Goal: Task Accomplishment & Management: Manage account settings

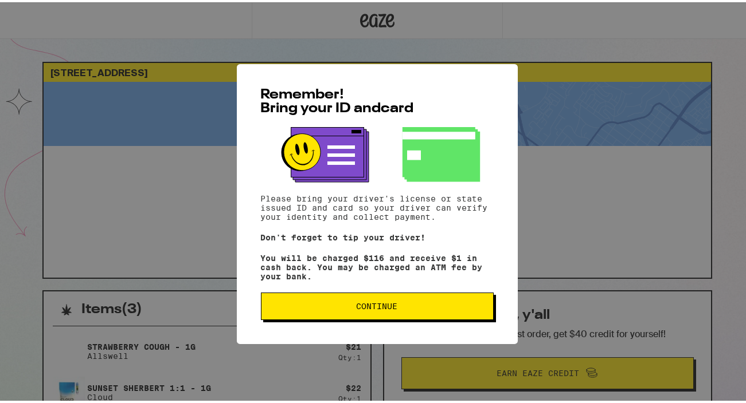
click at [369, 315] on button "Continue" at bounding box center [377, 305] width 233 height 28
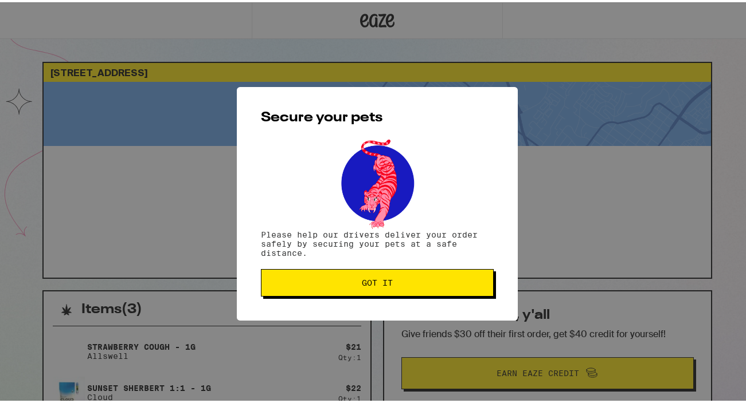
click at [369, 295] on button "Got it" at bounding box center [377, 281] width 233 height 28
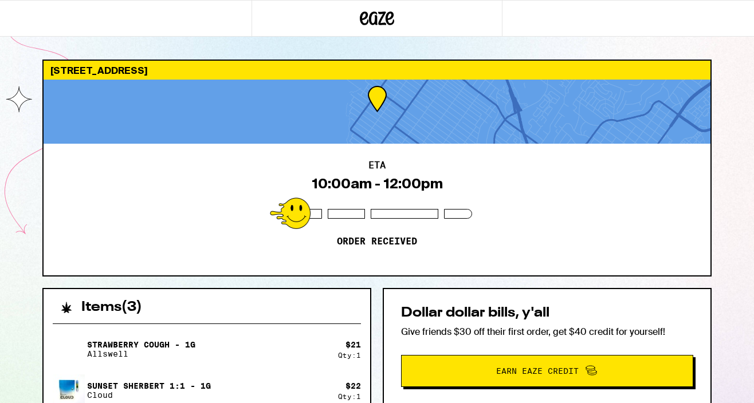
click at [619, 242] on div "ETA 10:00am - 12:00pm Order received" at bounding box center [377, 210] width 667 height 132
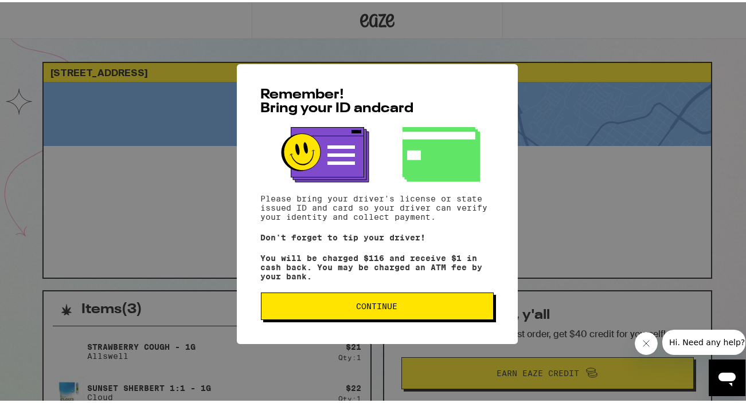
click at [385, 318] on button "Continue" at bounding box center [377, 305] width 233 height 28
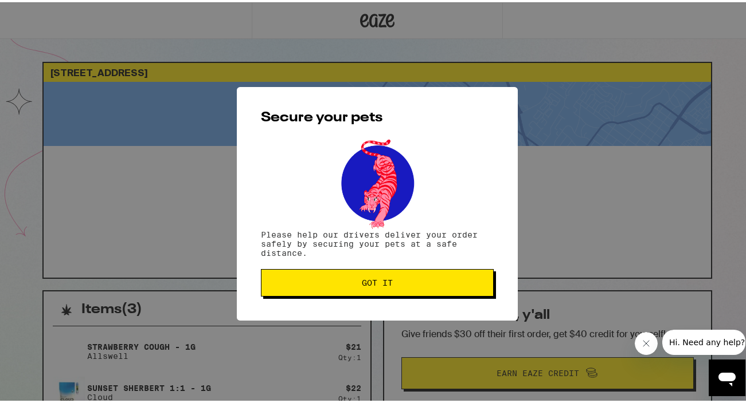
click at [377, 283] on span "Got it" at bounding box center [377, 281] width 31 height 8
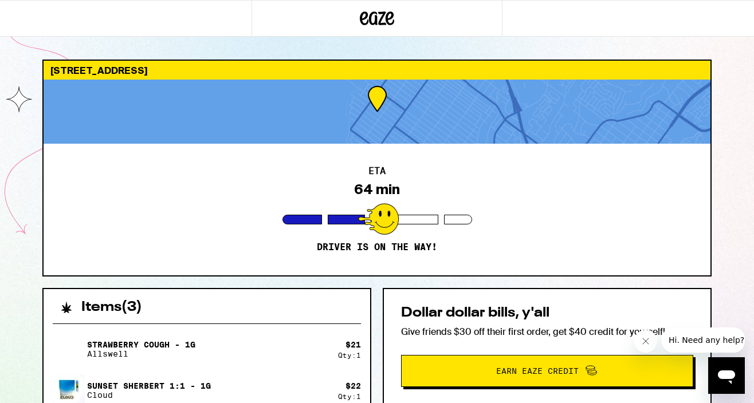
click at [593, 259] on div "ETA 64 min Driver is on the way!" at bounding box center [377, 210] width 667 height 132
click at [359, 379] on div "Sunset Sherbert 1:1 - 1g Cloud $ 22 Qty: 1" at bounding box center [207, 391] width 308 height 32
click at [650, 343] on icon "Close message from company" at bounding box center [645, 341] width 9 height 9
click at [724, 383] on icon "Open messaging window" at bounding box center [726, 376] width 21 height 21
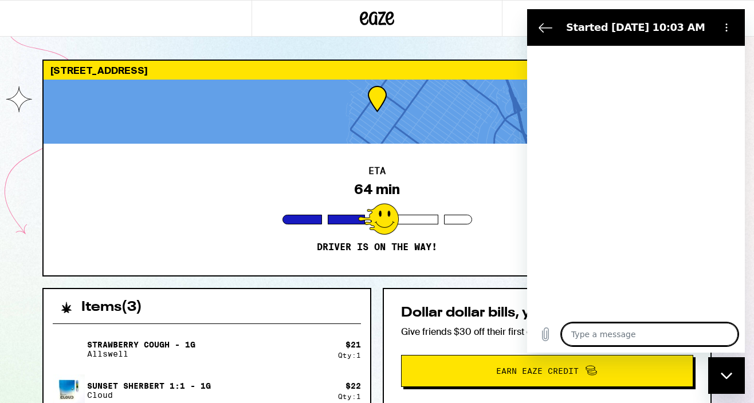
type textarea "x"
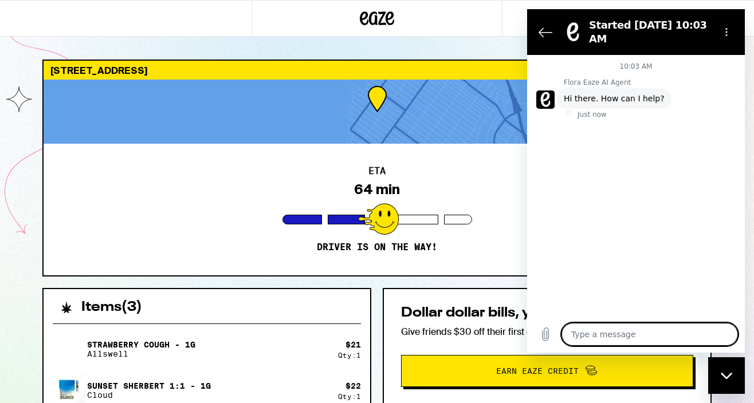
type textarea "C"
type textarea "x"
type textarea "Ca"
type textarea "x"
type textarea "Can"
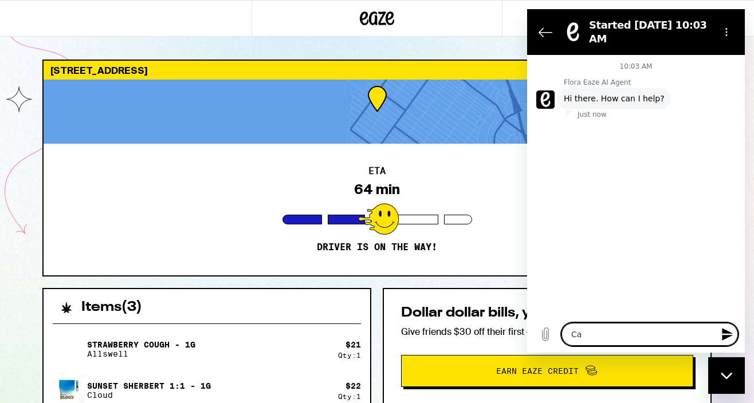
type textarea "x"
type textarea "Can"
type textarea "x"
type textarea "Can i"
type textarea "x"
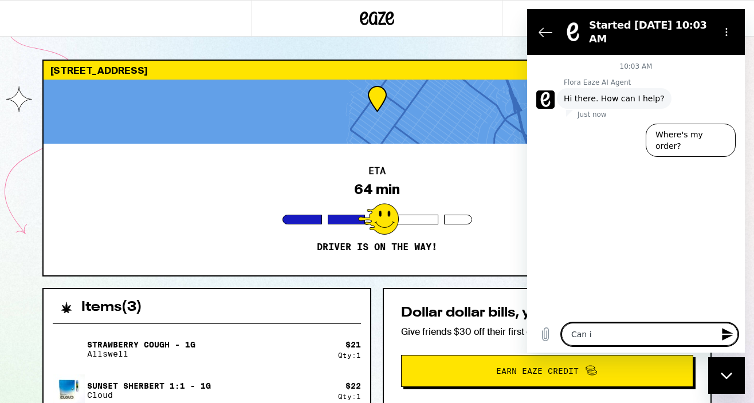
type textarea "Can i"
type textarea "x"
type textarea "Can i"
type textarea "x"
type textarea "Can"
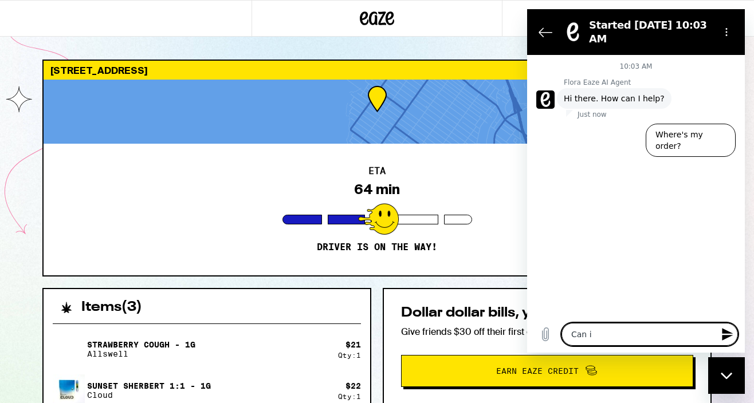
type textarea "x"
type textarea "Can I"
type textarea "x"
type textarea "Can I"
type textarea "x"
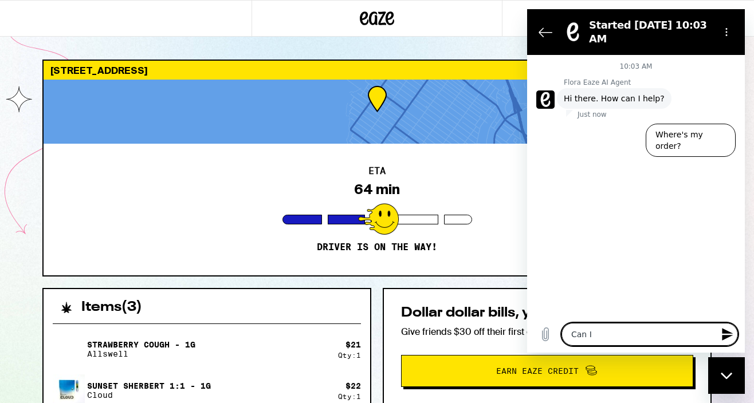
type textarea "Can I c"
type textarea "x"
type textarea "Can I ch"
type textarea "x"
type textarea "Can I cha"
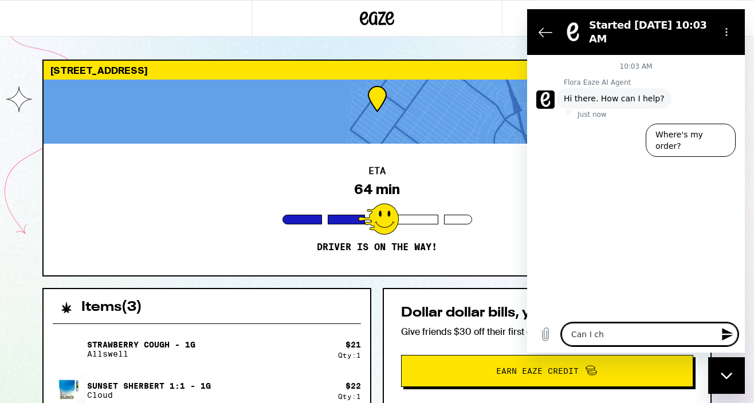
type textarea "x"
type textarea "Can I chan"
type textarea "x"
type textarea "Can I [PERSON_NAME]"
type textarea "x"
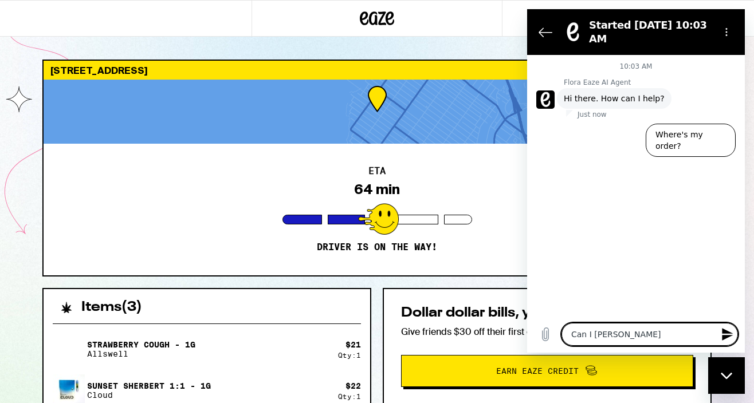
type textarea "Can I change"
type textarea "x"
type textarea "Can I change"
type textarea "x"
type textarea "Can I change m"
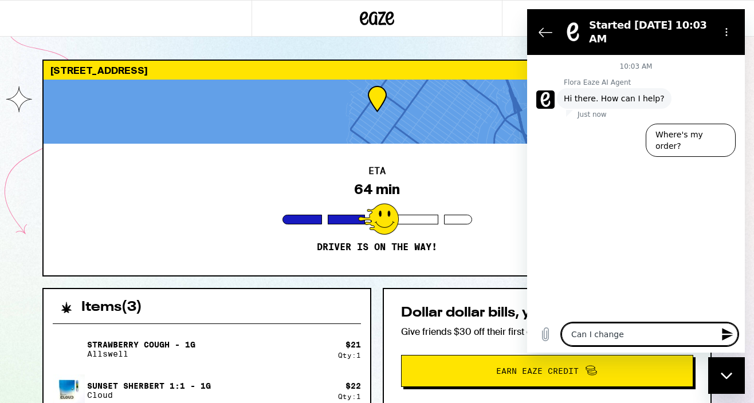
type textarea "x"
type textarea "Can I change my"
type textarea "x"
type textarea "Can I change my"
type textarea "x"
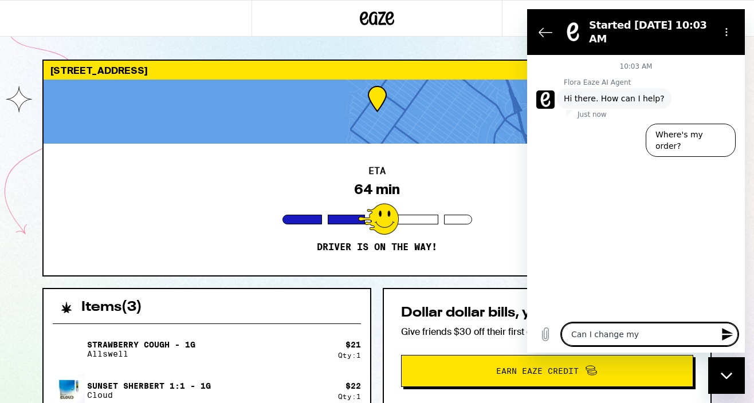
type textarea "Can I change my p"
type textarea "x"
type textarea "Can I change my pa"
type textarea "x"
type textarea "Can I change my pay"
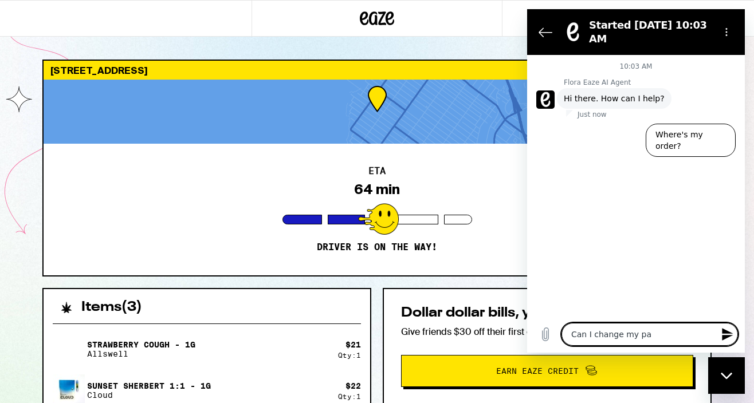
type textarea "x"
type textarea "Can I change my paym"
type textarea "x"
type textarea "Can I change my payme"
type textarea "x"
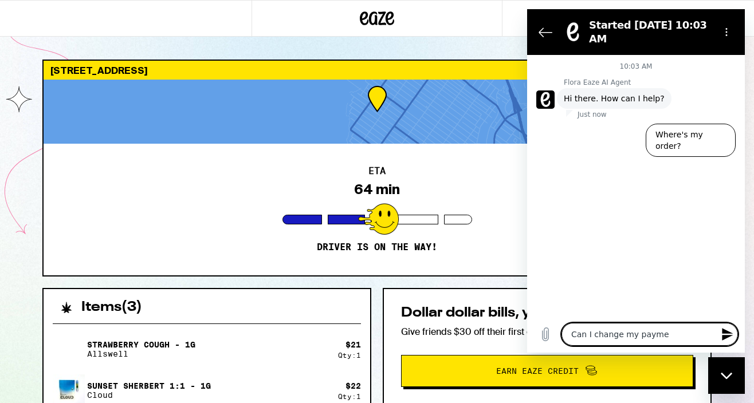
type textarea "Can I change my paymen"
type textarea "x"
type textarea "Can I change my payment"
type textarea "x"
type textarea "Can I change my payment"
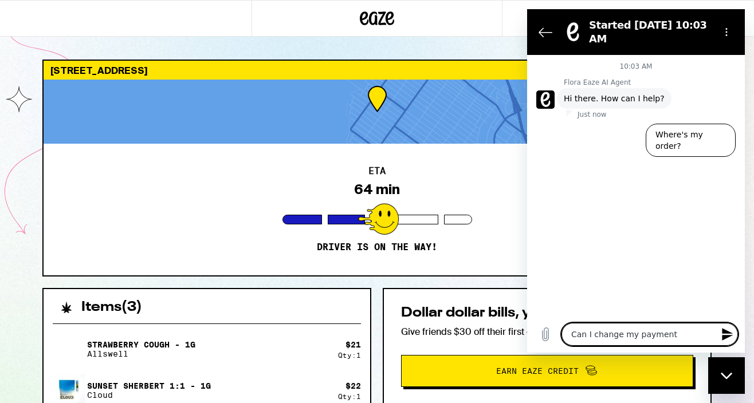
type textarea "x"
type textarea "Can I change my payment t"
type textarea "x"
type textarea "Can I change my payment to"
type textarea "x"
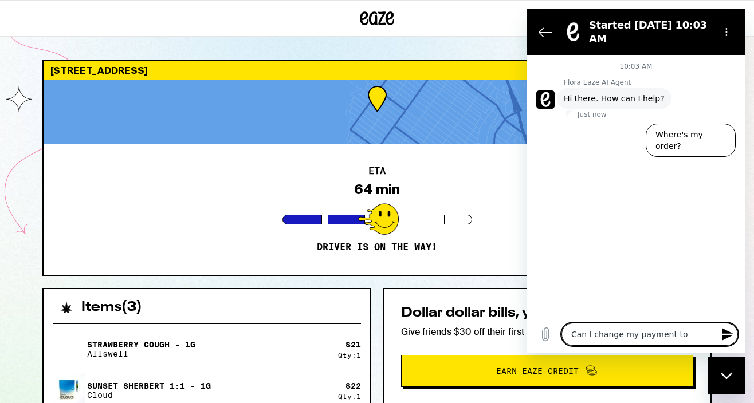
type textarea "Can I change my payment to"
type textarea "x"
type textarea "Can I change my payment to c"
type textarea "x"
type textarea "Can I change my payment to ca"
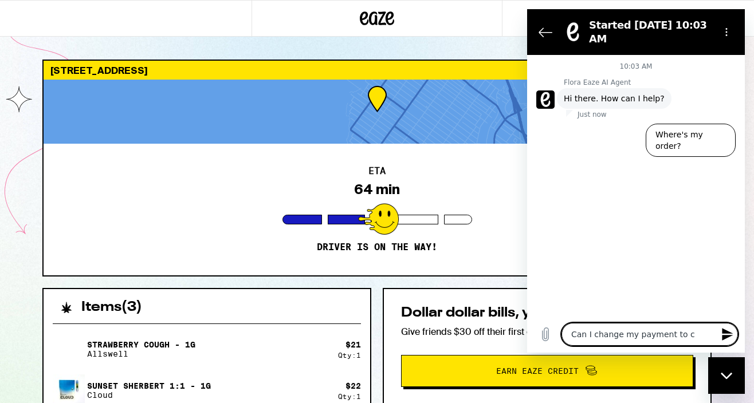
type textarea "x"
type textarea "Can I change my payment to cas"
type textarea "x"
type textarea "Can I change my payment to cash"
type textarea "x"
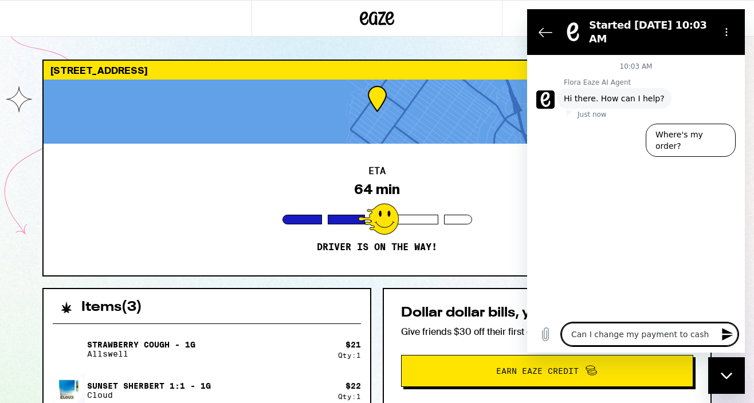
type textarea "Can I change my payment to cash?"
type textarea "x"
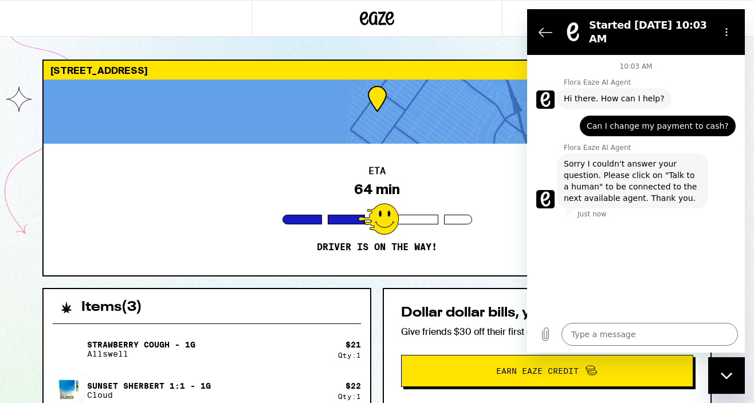
click at [641, 172] on span "Sorry I couldn't answer your question. Please click on "Talk to a human" to be …" at bounding box center [633, 181] width 138 height 46
click at [715, 389] on div "Close messaging window" at bounding box center [726, 376] width 34 height 34
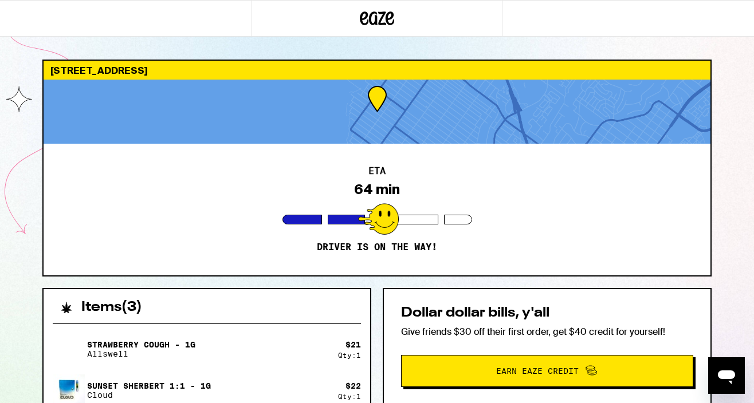
click at [721, 387] on div "Open messaging window" at bounding box center [726, 376] width 34 height 34
type textarea "x"
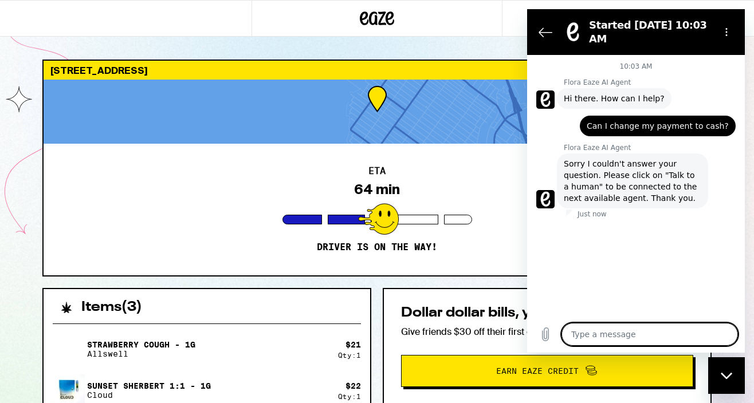
click at [623, 336] on textarea at bounding box center [650, 334] width 177 height 23
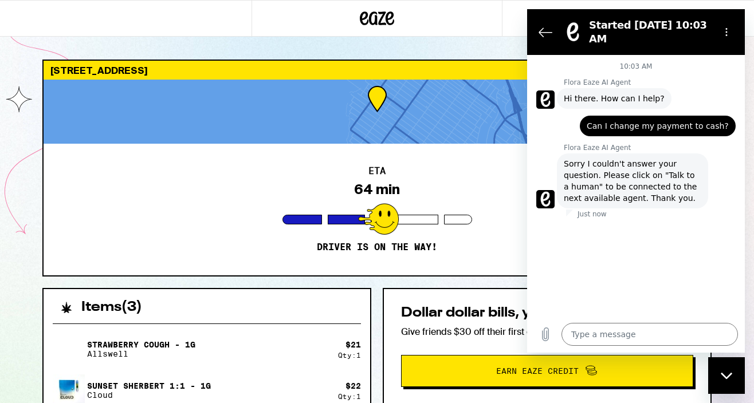
click at [662, 127] on span "Can I change my payment to cash?" at bounding box center [658, 125] width 142 height 11
click at [725, 44] on section "Started [DATE] 10:03 AM" at bounding box center [636, 32] width 218 height 46
click at [726, 35] on circle "Options menu" at bounding box center [727, 35] width 2 height 2
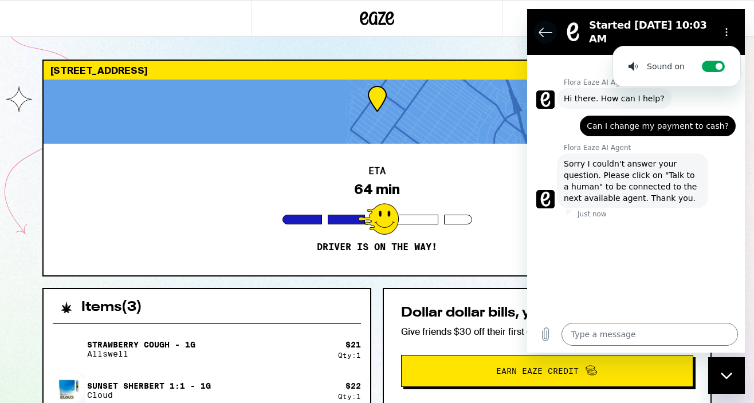
click at [540, 32] on icon "Back to the conversation list" at bounding box center [545, 32] width 13 height 9
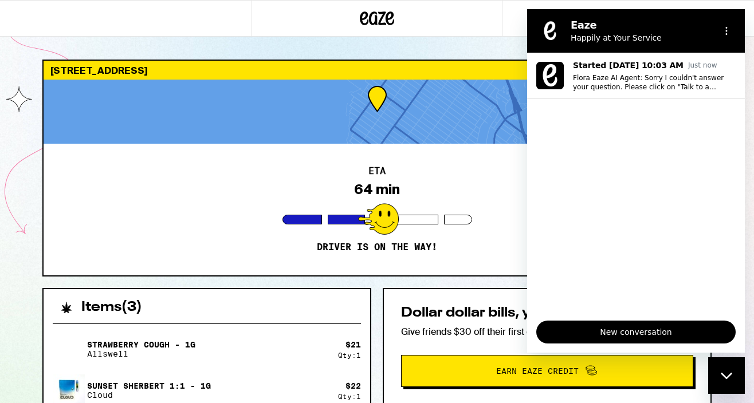
click at [651, 344] on div "New conversation" at bounding box center [636, 332] width 218 height 41
click at [654, 328] on span "New conversation" at bounding box center [636, 332] width 180 height 14
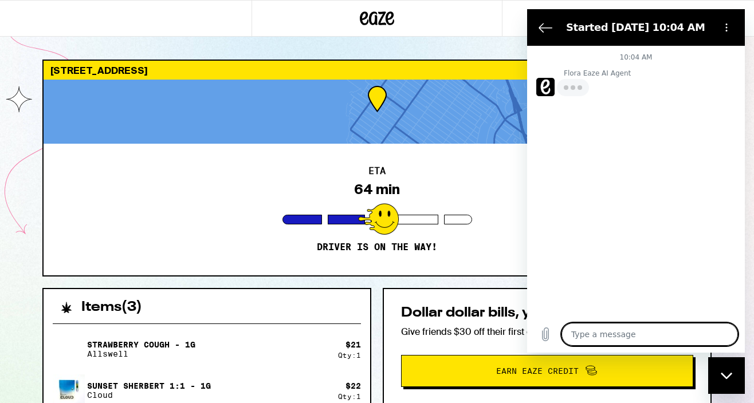
type textarea "x"
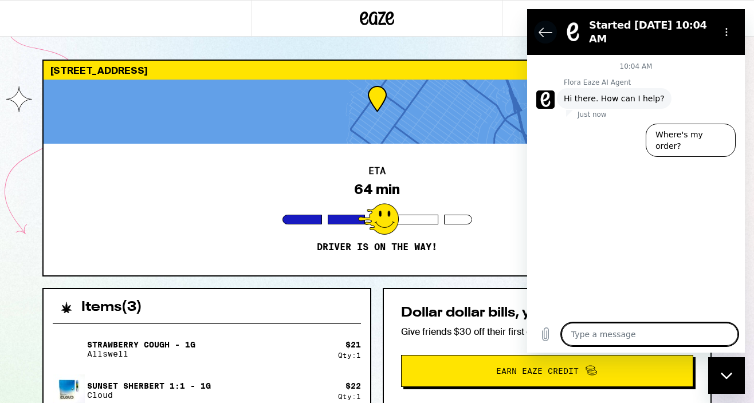
click at [543, 40] on button "Back to the conversation list" at bounding box center [545, 32] width 23 height 23
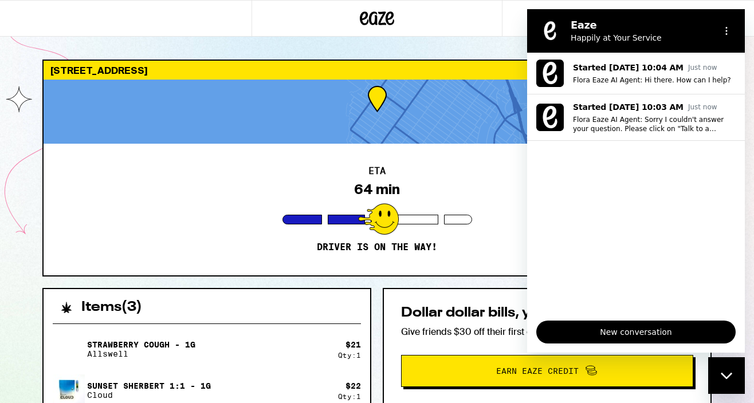
click at [529, 36] on section "Eaze Happily at Your Service" at bounding box center [636, 31] width 218 height 44
click at [507, 31] on div at bounding box center [377, 18] width 754 height 37
click at [727, 370] on div "Close messaging window" at bounding box center [726, 376] width 34 height 34
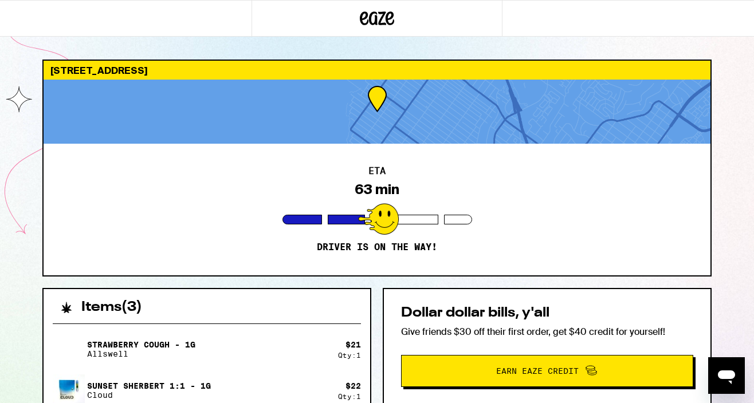
click at [715, 151] on div "[STREET_ADDRESS] ETA 63 min Driver is on the way! Items ( 3 ) Strawberry Cough …" at bounding box center [377, 367] width 688 height 614
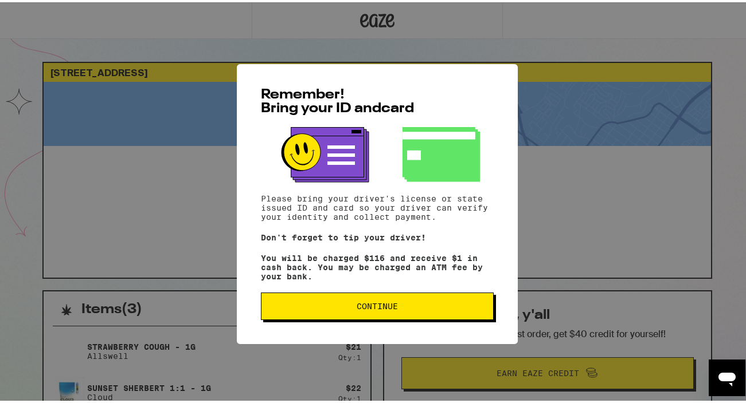
click at [389, 308] on span "Continue" at bounding box center [376, 304] width 41 height 8
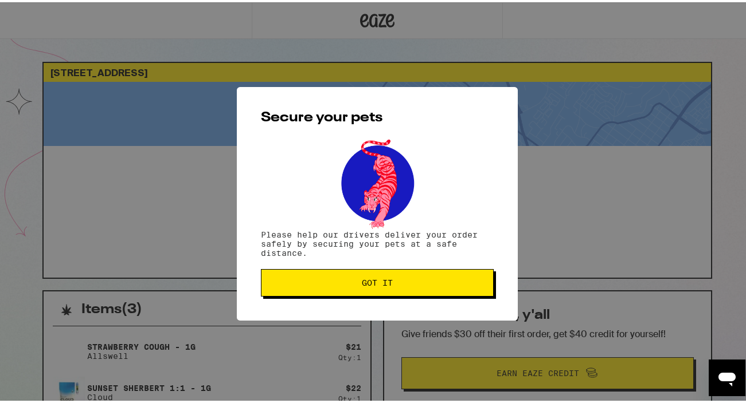
click at [383, 294] on button "Got it" at bounding box center [377, 281] width 233 height 28
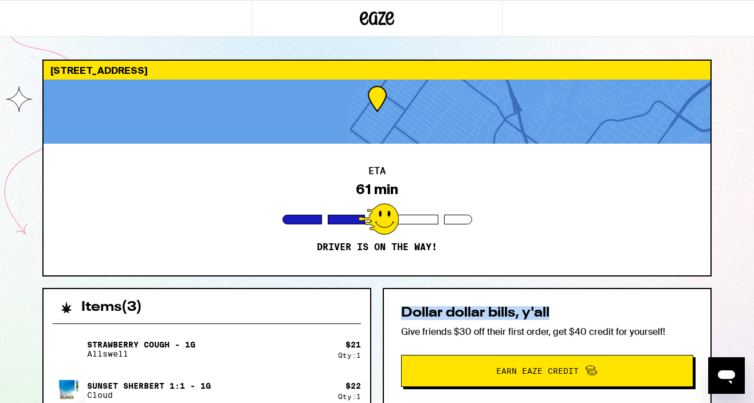
drag, startPoint x: 705, startPoint y: 308, endPoint x: 699, endPoint y: 279, distance: 29.9
click at [701, 283] on div "[STREET_ADDRESS] ETA 61 min Driver is on the way! Items ( 3 ) Strawberry Cough …" at bounding box center [377, 367] width 688 height 614
click at [666, 265] on div "ETA 61 min Driver is on the way!" at bounding box center [377, 210] width 667 height 132
drag, startPoint x: 666, startPoint y: 265, endPoint x: 641, endPoint y: 272, distance: 26.7
click at [665, 266] on div "ETA 61 min Driver is on the way!" at bounding box center [377, 210] width 667 height 132
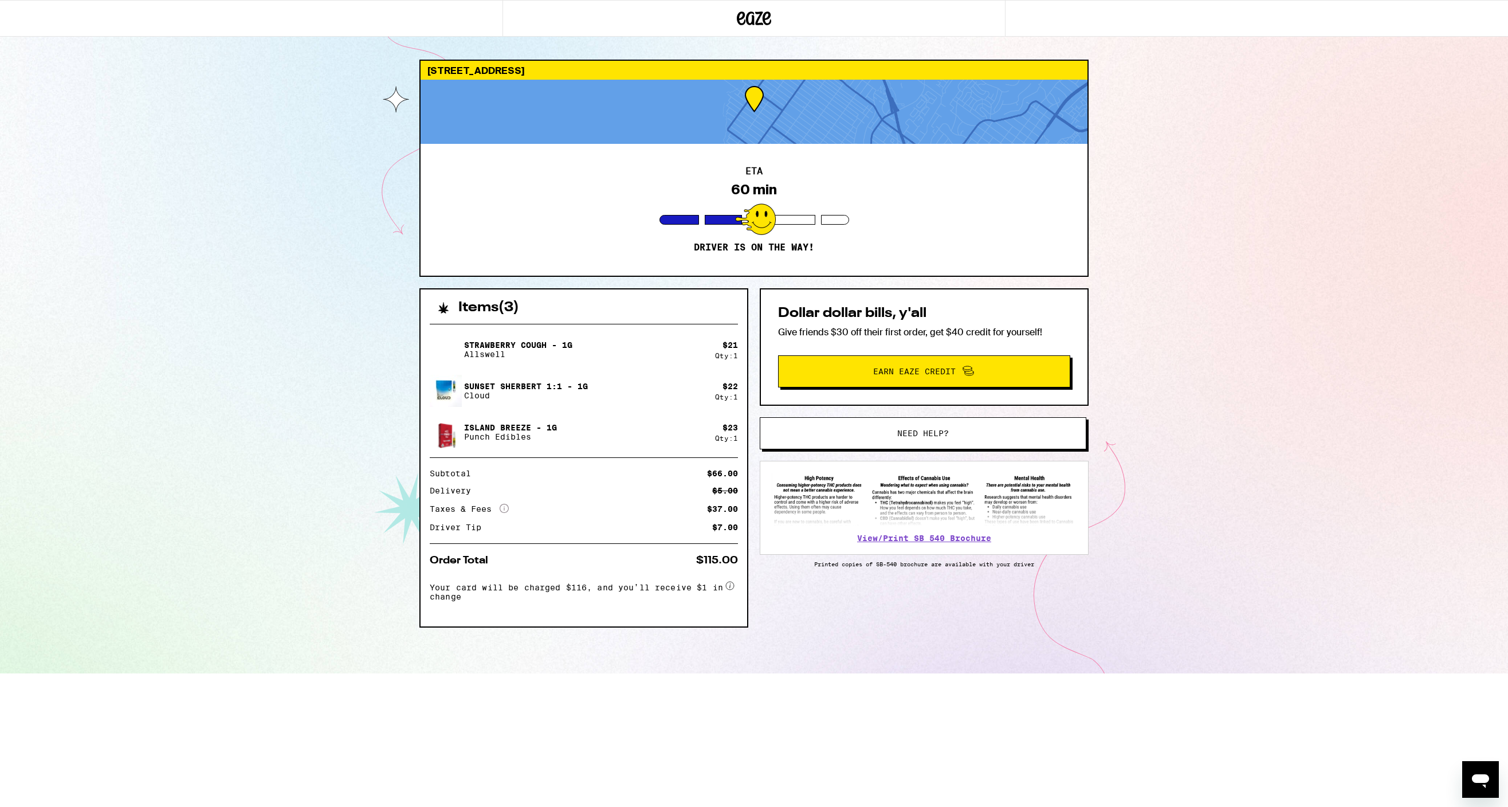
drag, startPoint x: 986, startPoint y: 434, endPoint x: 1002, endPoint y: 431, distance: 15.9
click at [745, 403] on span "Need help?" at bounding box center [923, 433] width 248 height 8
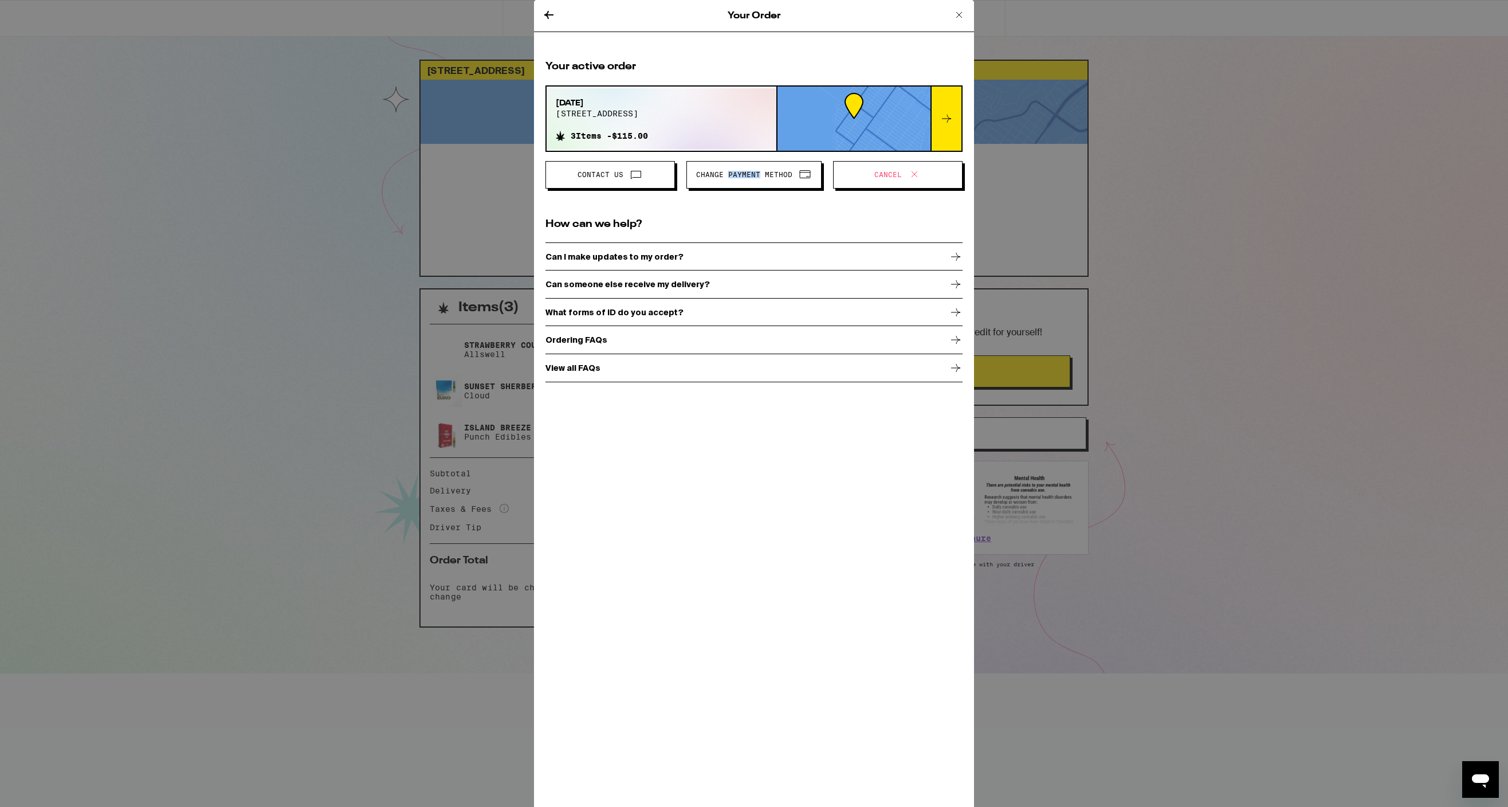
click at [742, 182] on span "Change Payment Method" at bounding box center [754, 174] width 116 height 15
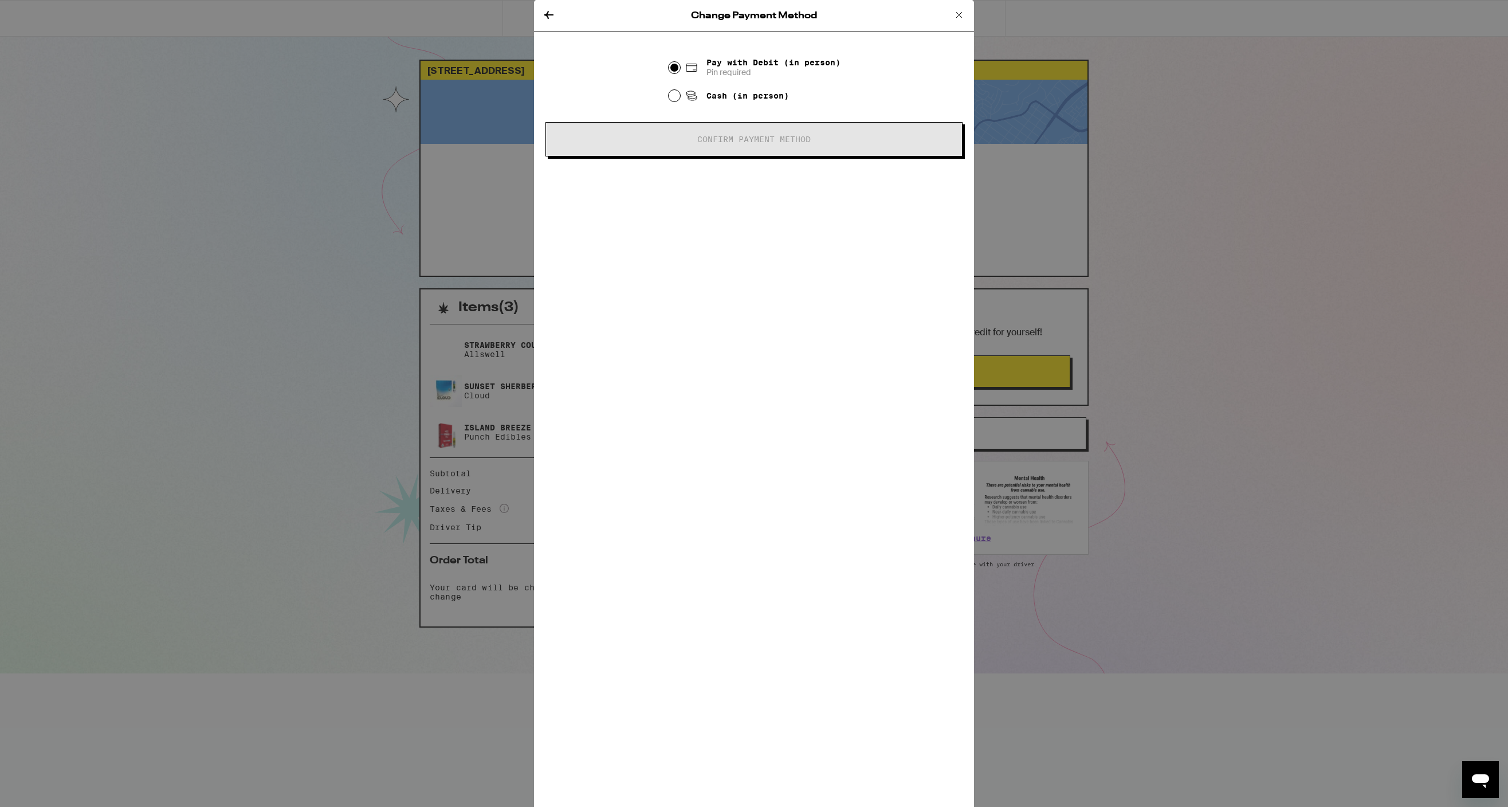
click at [702, 90] on span "Cash (in person)" at bounding box center [737, 96] width 104 height 14
click at [680, 90] on input "Cash (in person)" at bounding box center [674, 95] width 11 height 11
radio input "true"
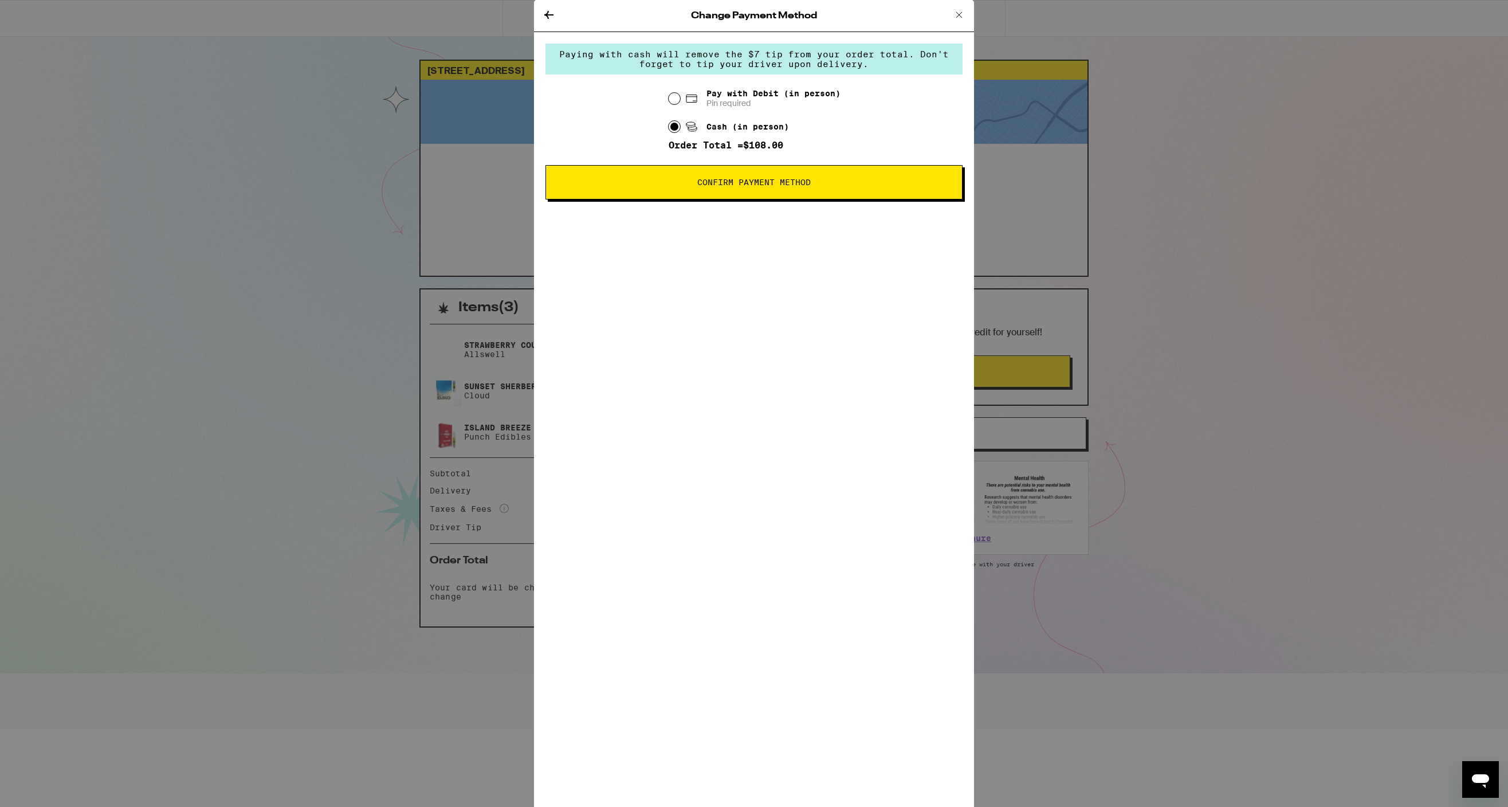
click at [745, 186] on span "Confirm Payment Method" at bounding box center [753, 182] width 113 height 8
